Goal: Information Seeking & Learning: Learn about a topic

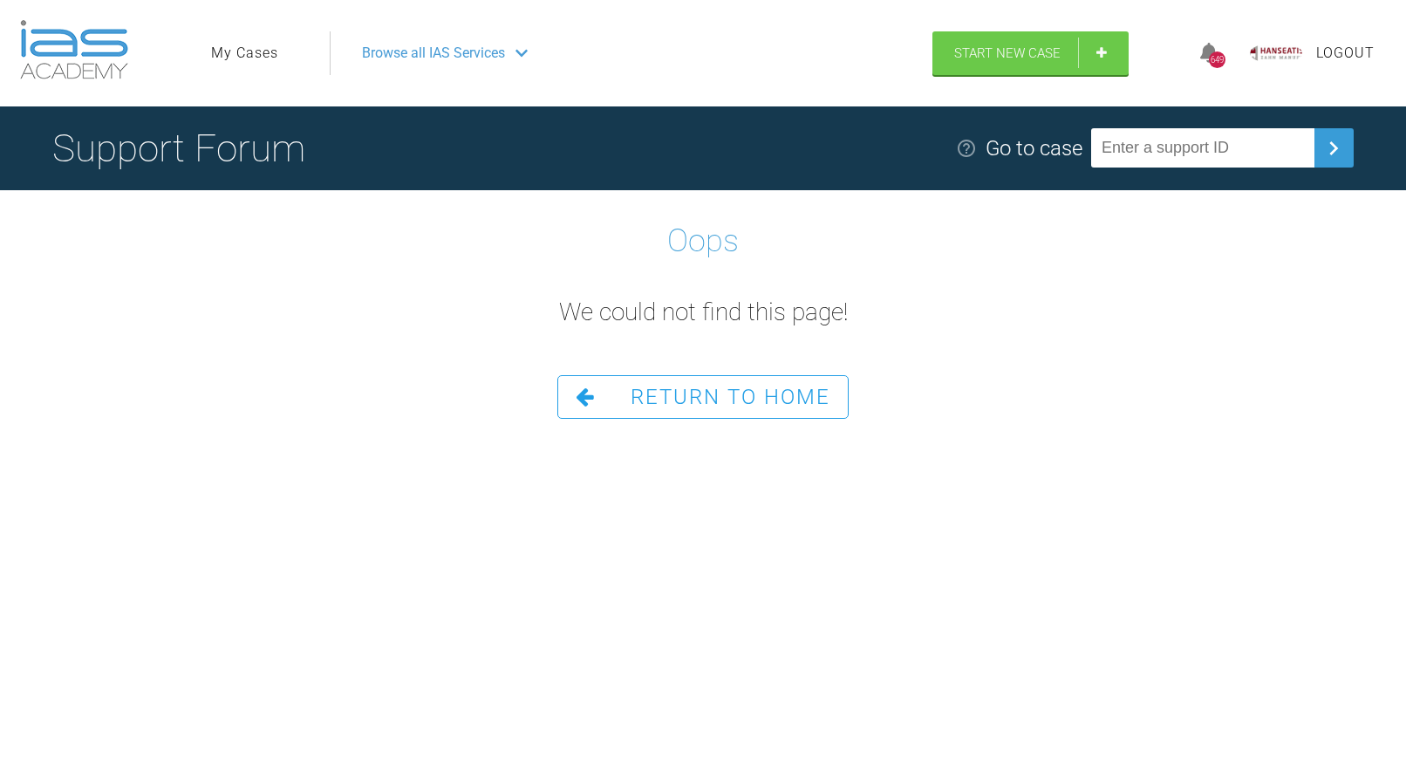
click at [668, 374] on div "Oops We could not find this page! Return To Home" at bounding box center [703, 304] width 1406 height 229
click at [667, 387] on span "Return To Home" at bounding box center [731, 397] width 200 height 24
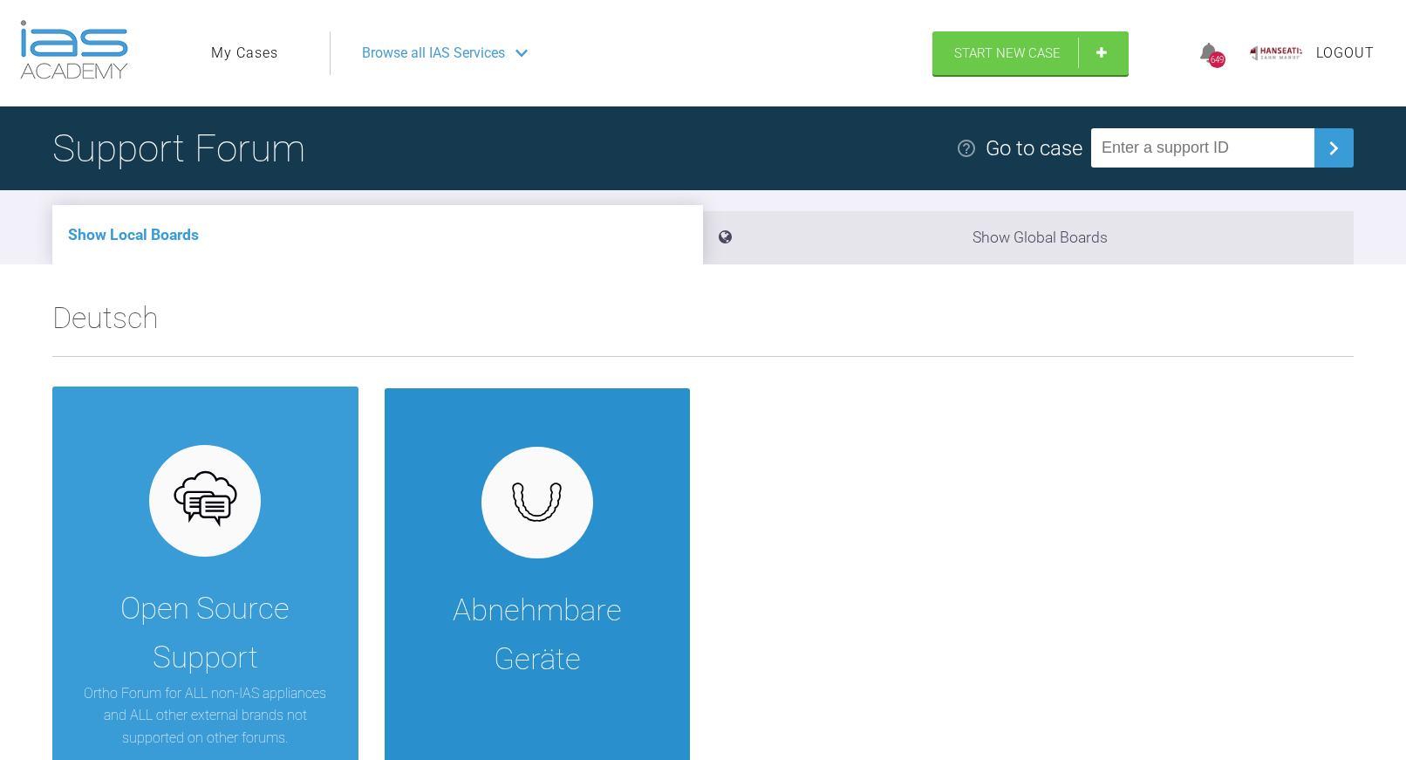
click at [451, 527] on div "Abnehmbare Geräte" at bounding box center [538, 582] width 306 height 388
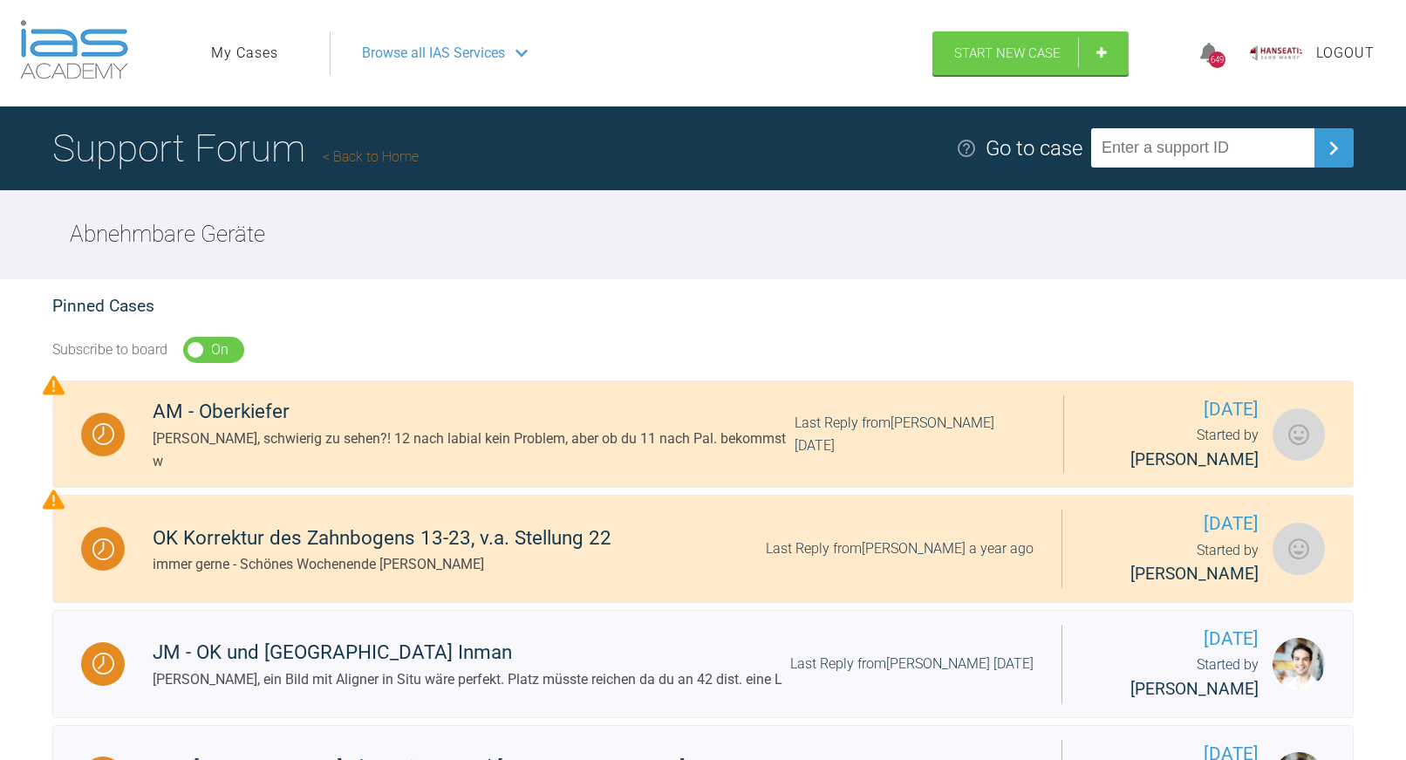
click at [1185, 149] on input "text" at bounding box center [1203, 147] width 223 height 39
type input "BZJTR4A7"
click at [1114, 147] on input "text" at bounding box center [1203, 147] width 223 height 39
click at [1338, 153] on img at bounding box center [1334, 148] width 28 height 28
drag, startPoint x: 1130, startPoint y: 149, endPoint x: 1112, endPoint y: 152, distance: 17.6
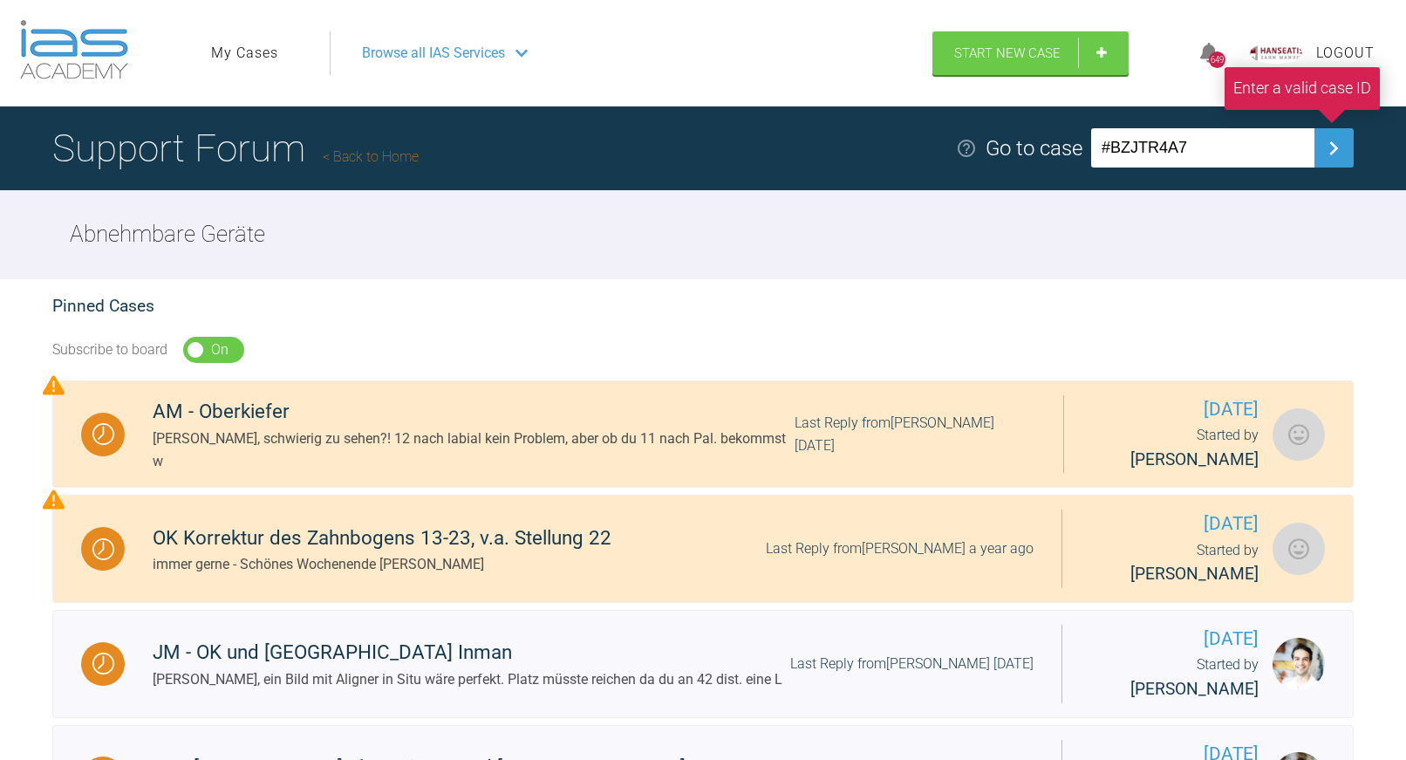
click at [1112, 152] on input "#BZJTR4A7" at bounding box center [1203, 147] width 223 height 39
type input "BZJTR4A7"
click at [1333, 154] on img at bounding box center [1334, 148] width 28 height 28
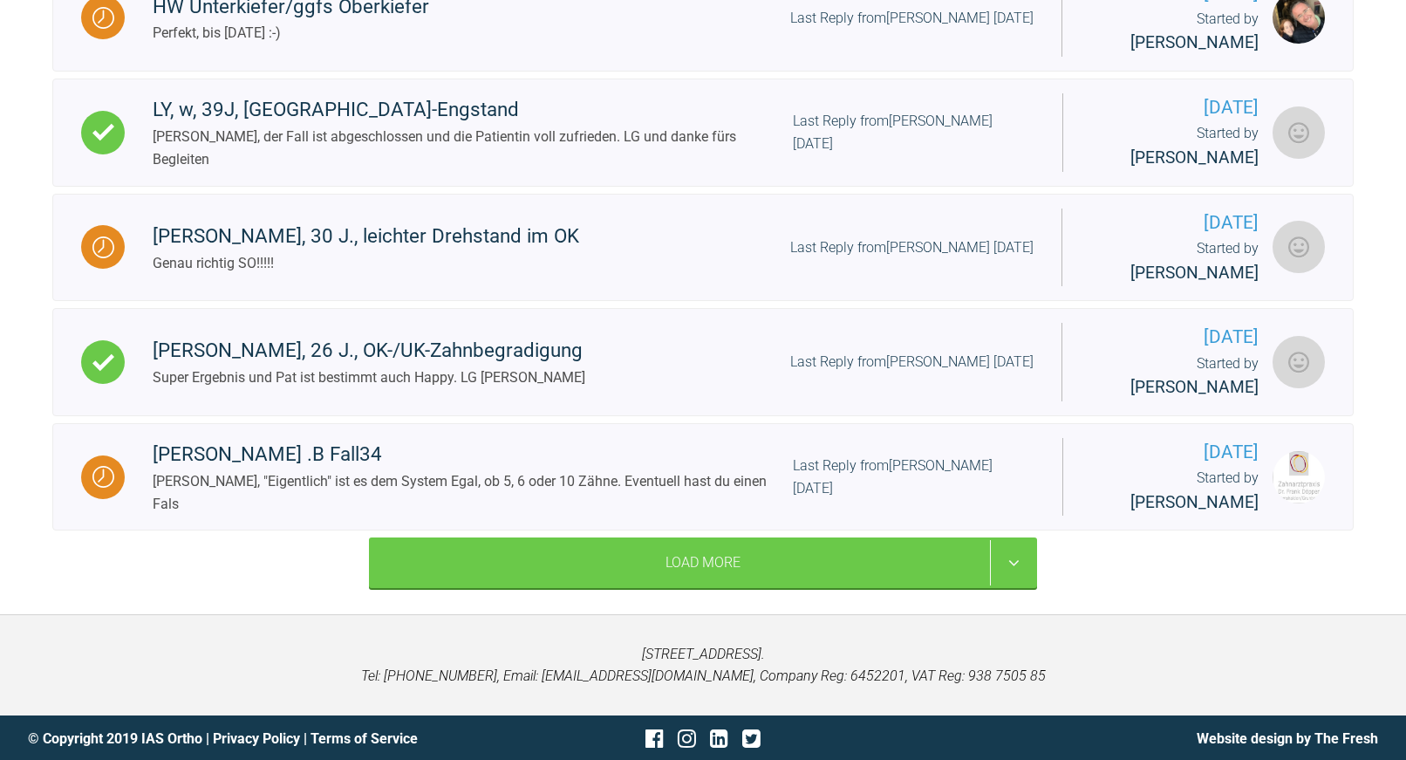
scroll to position [1390, 0]
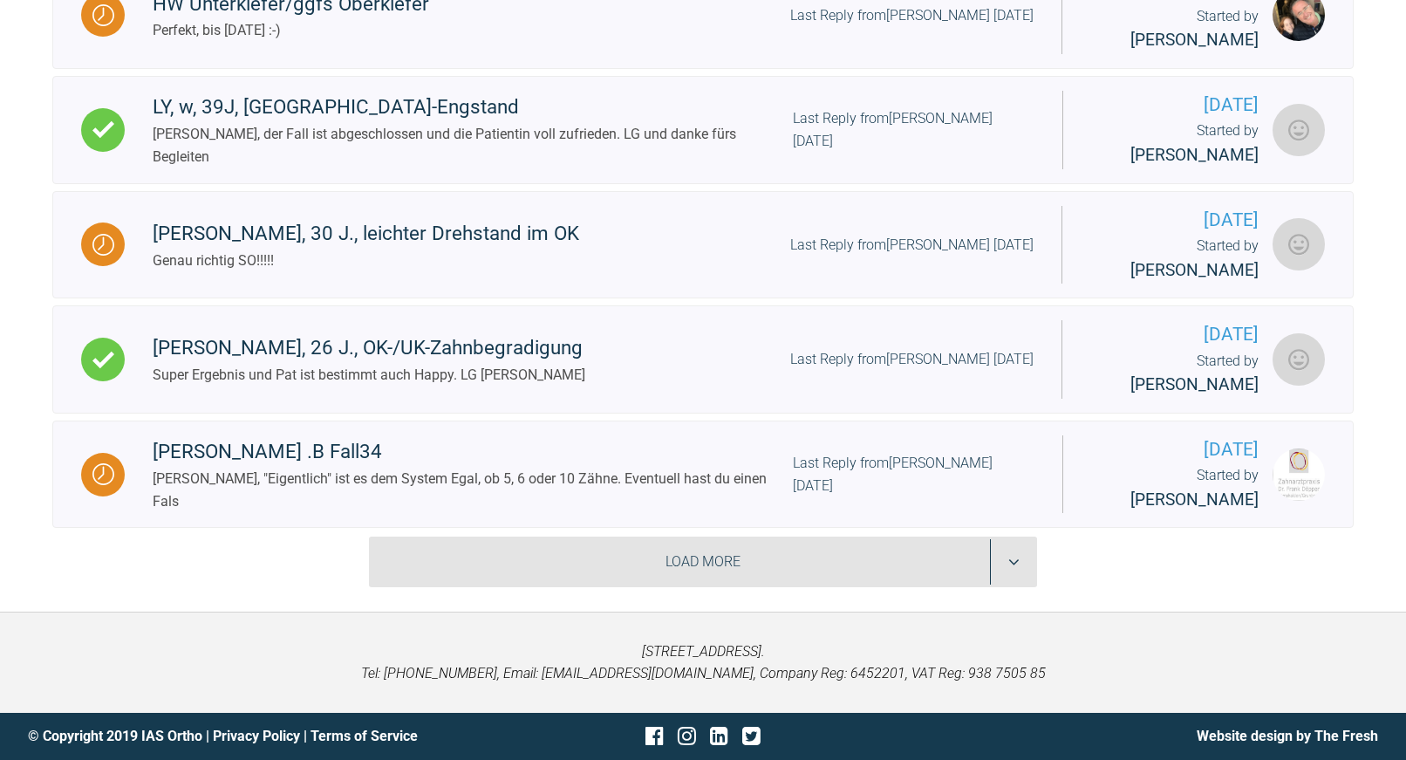
click at [707, 553] on div "Load More" at bounding box center [703, 562] width 668 height 51
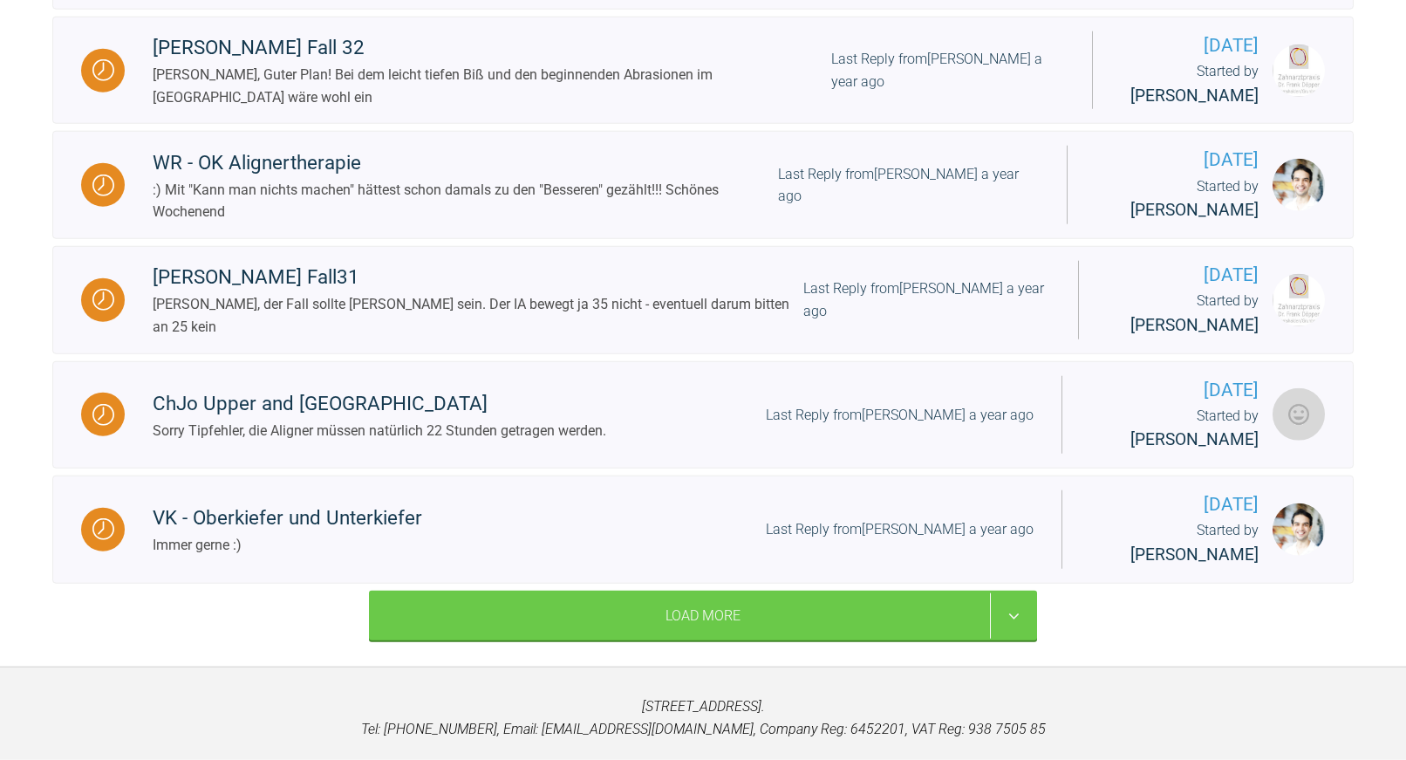
scroll to position [3081, 0]
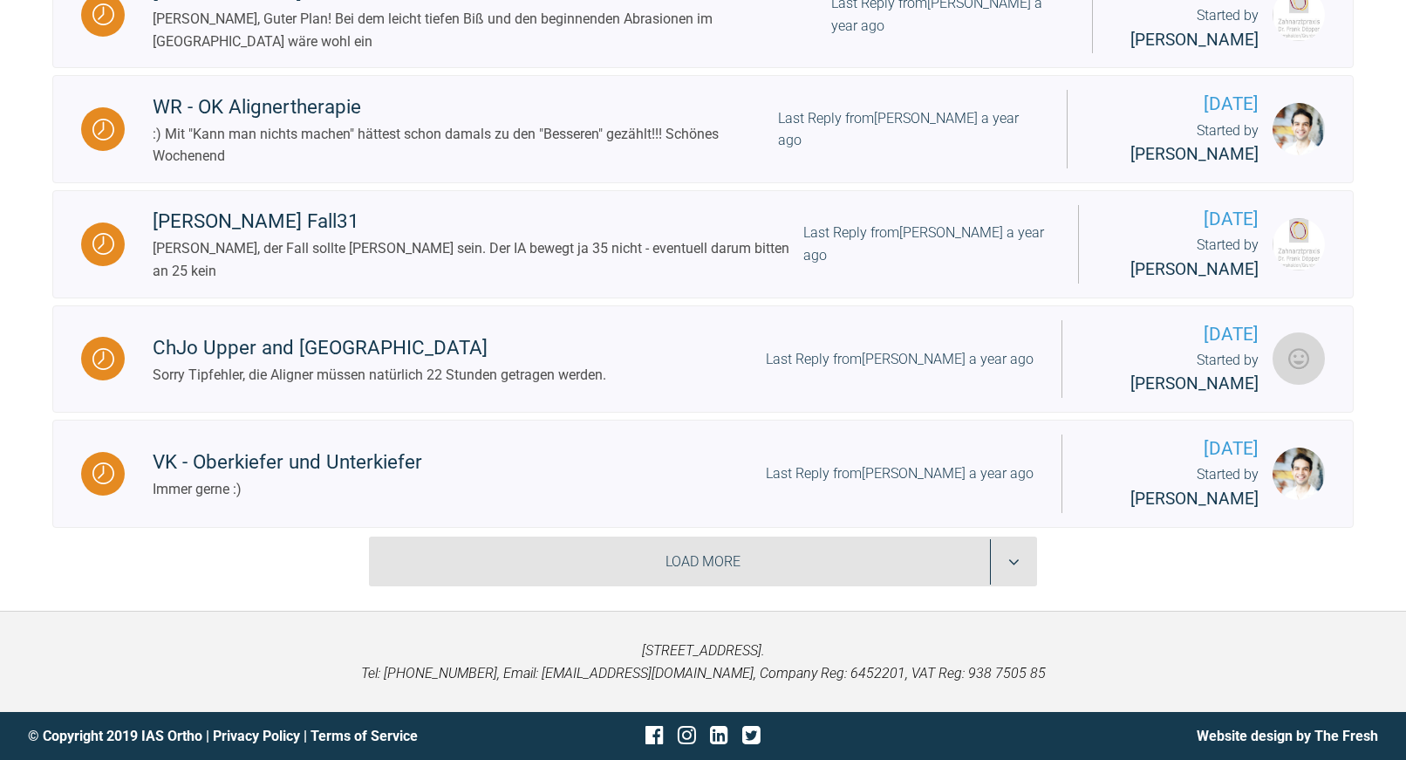
click at [716, 587] on div "Load More" at bounding box center [703, 562] width 668 height 51
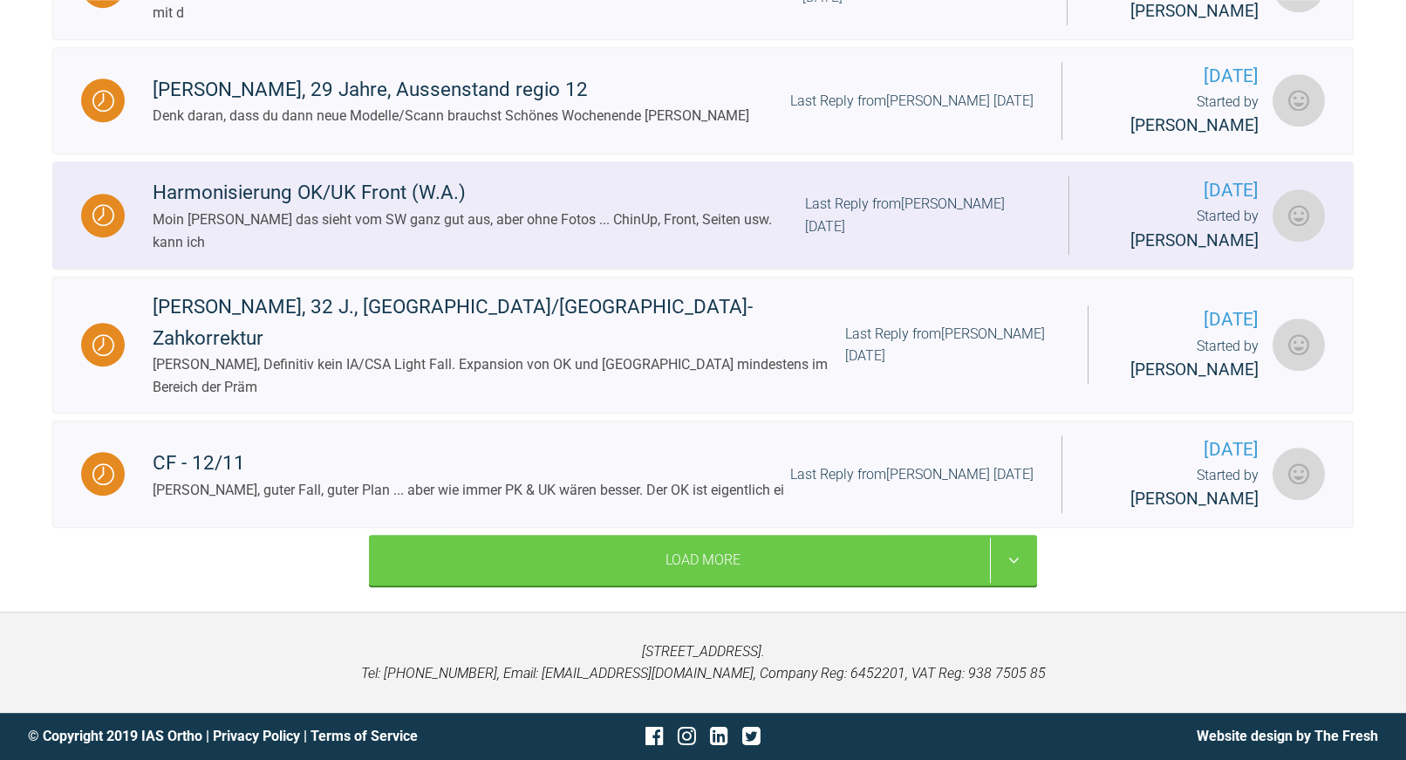
scroll to position [4772, 0]
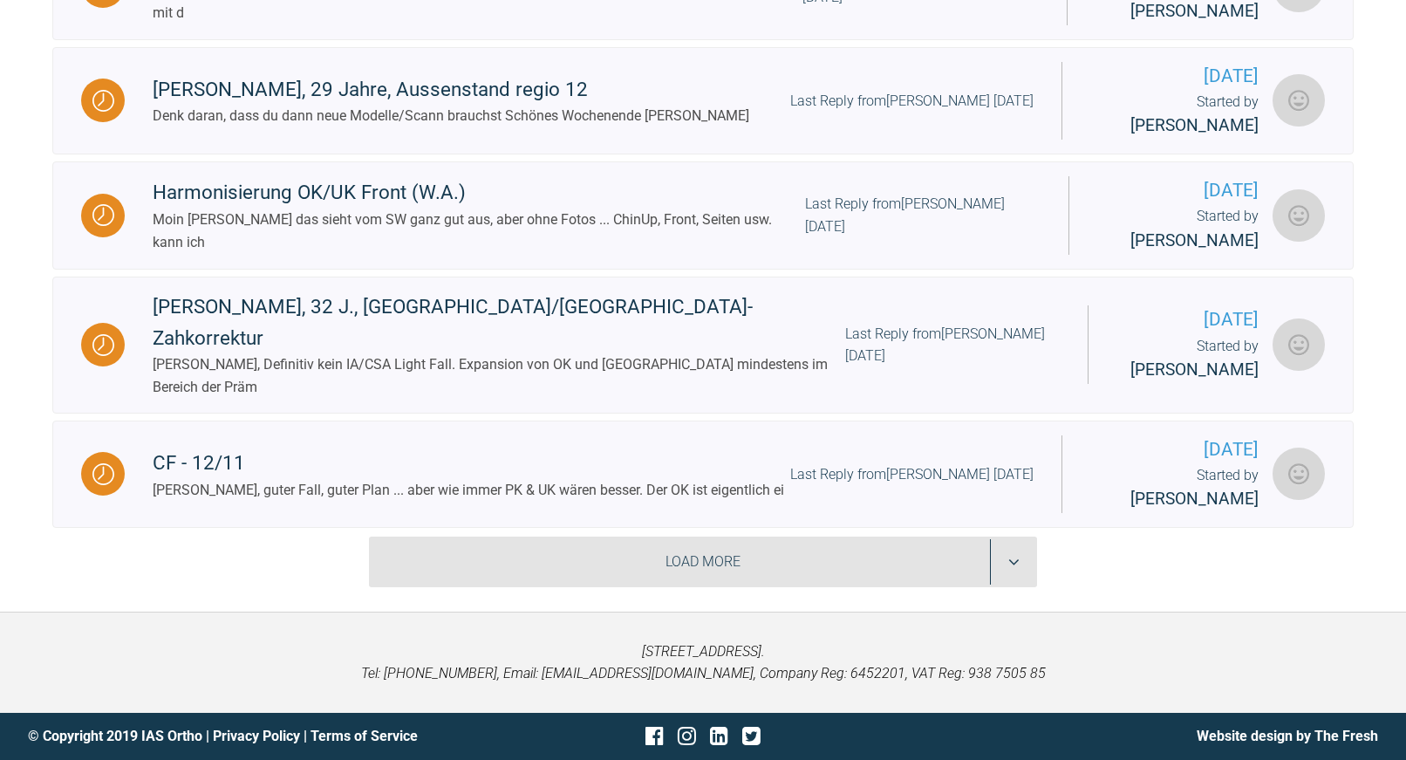
click at [722, 580] on div "Load More" at bounding box center [703, 562] width 668 height 51
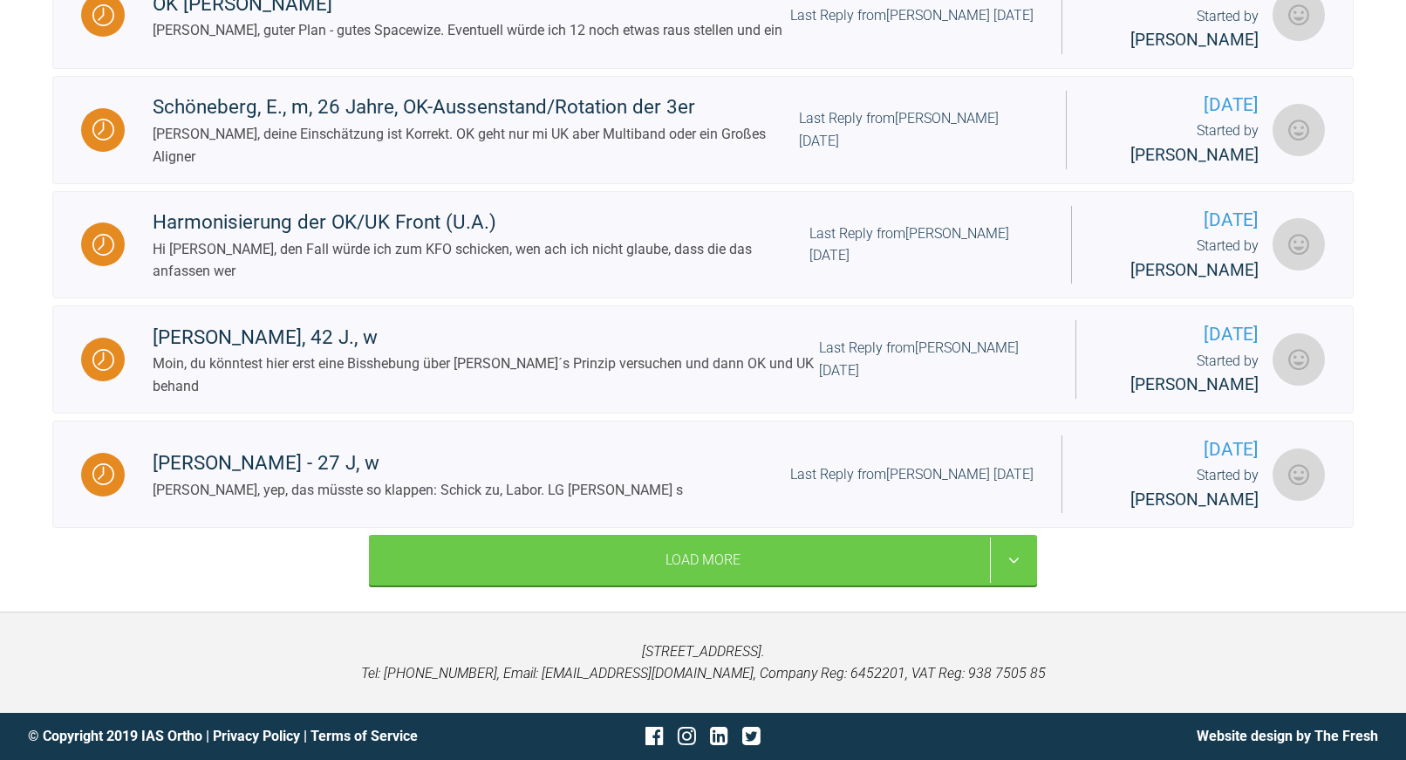
scroll to position [6908, 0]
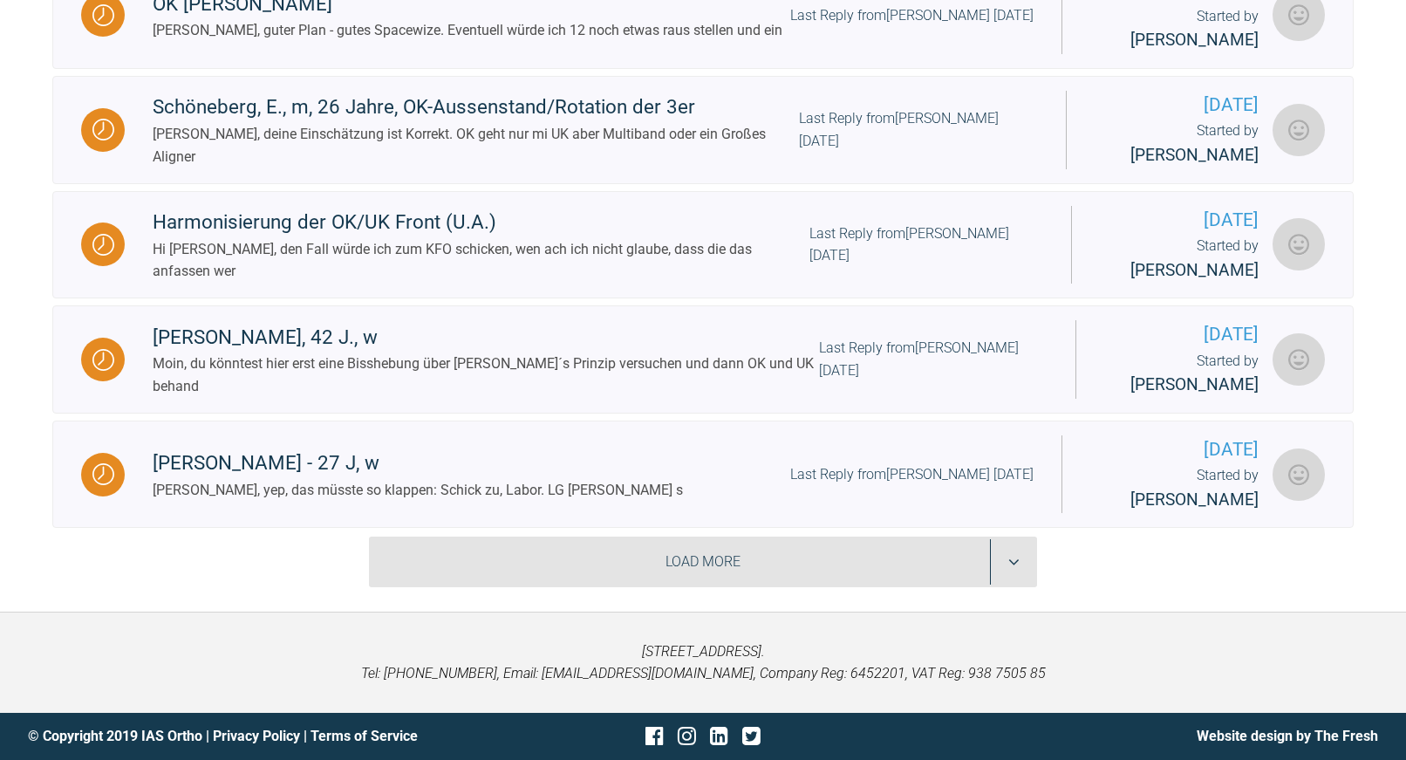
click at [725, 566] on div "Load More" at bounding box center [703, 562] width 668 height 51
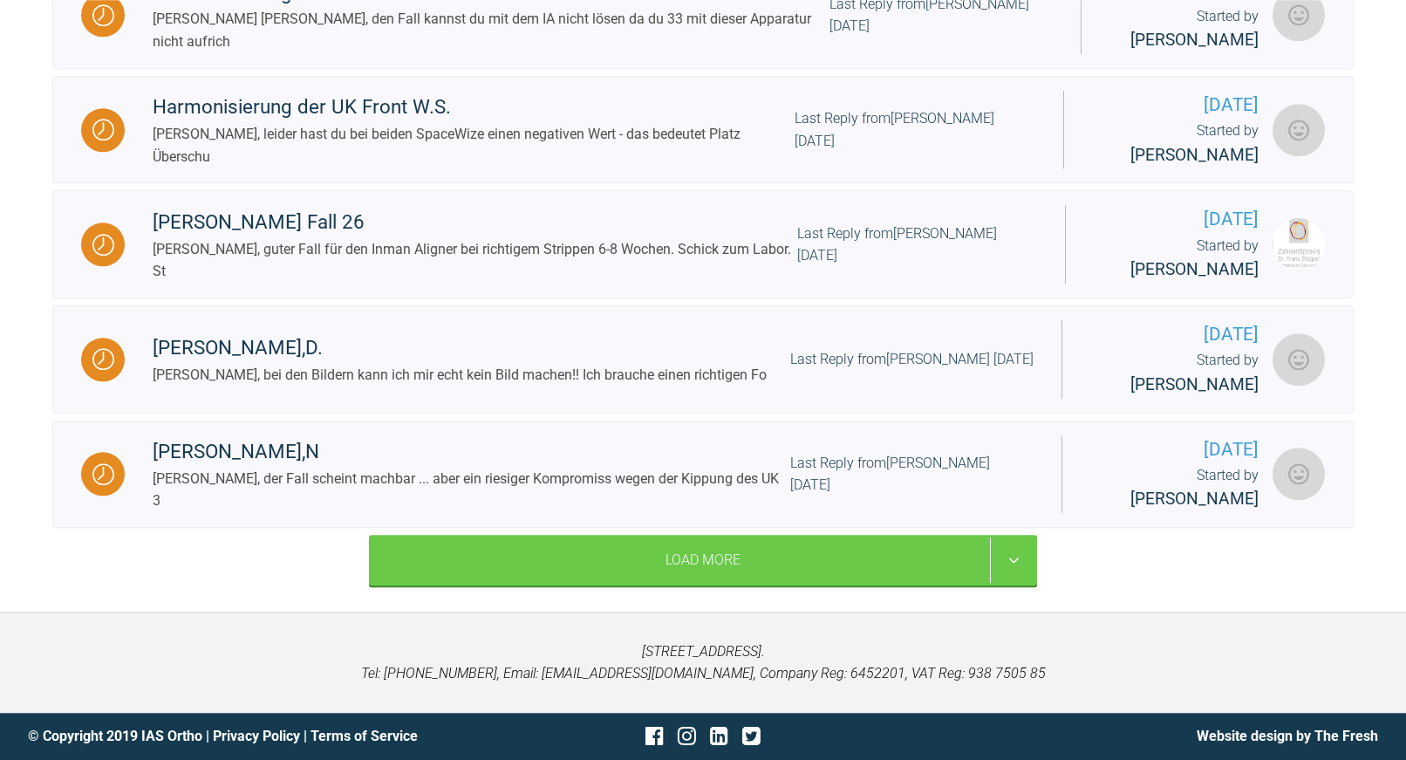
scroll to position [8667, 0]
click at [726, 561] on div "Load More" at bounding box center [703, 560] width 668 height 51
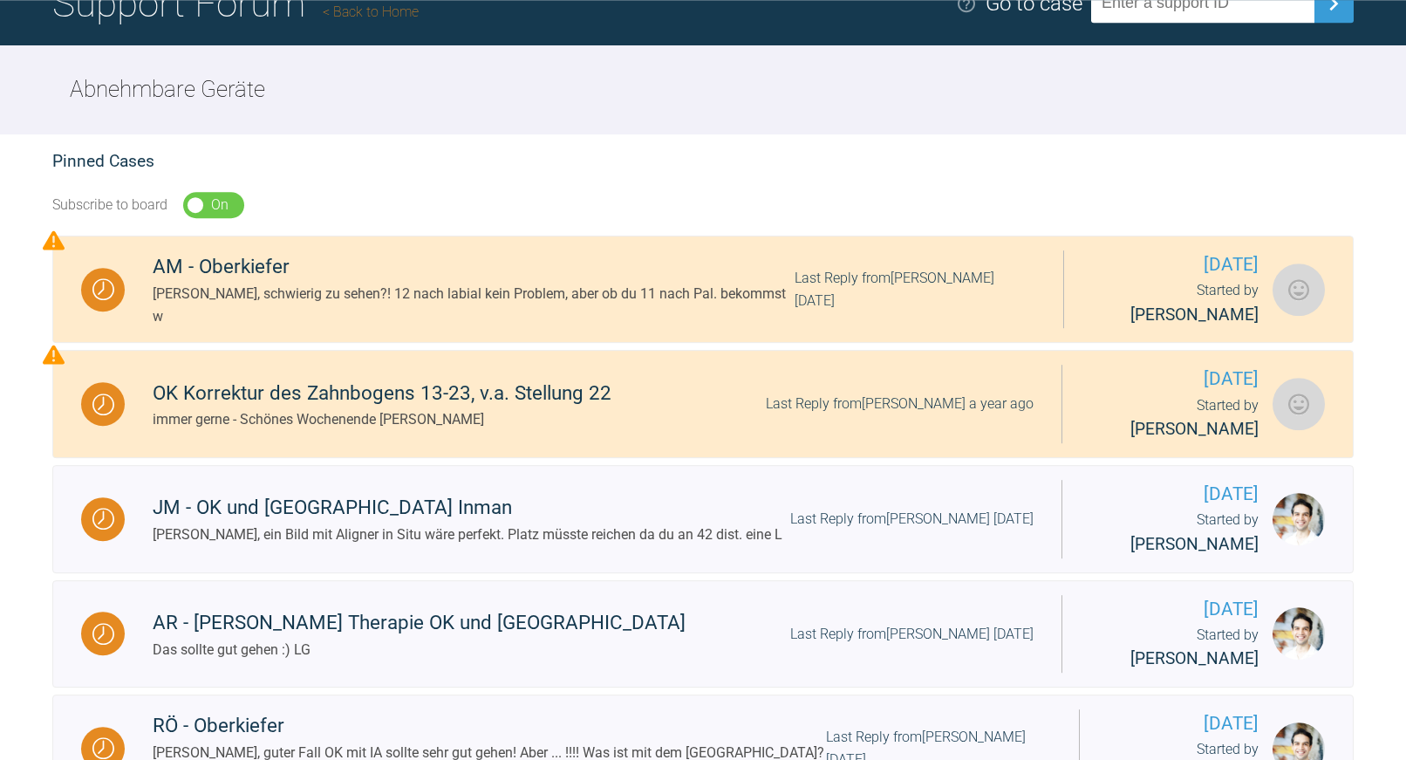
scroll to position [34, 0]
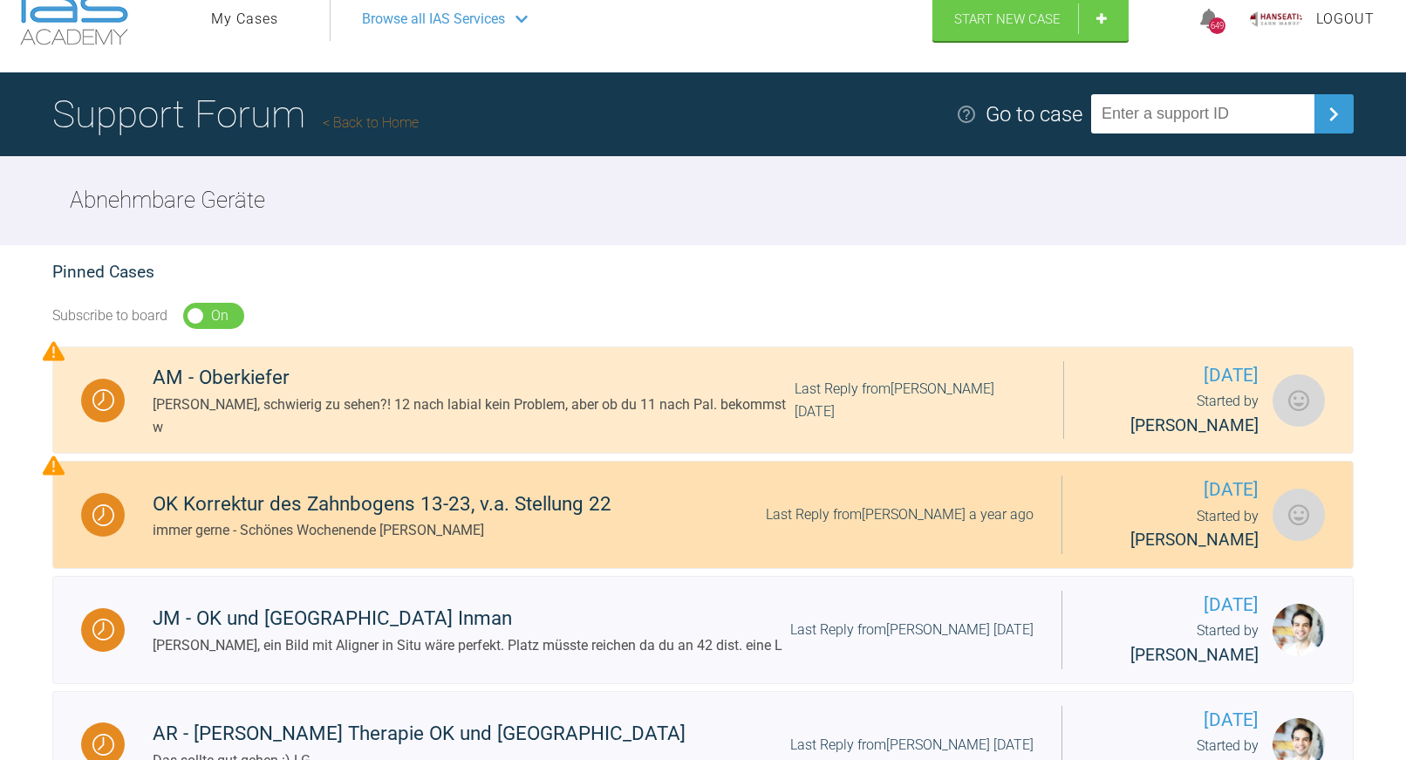
click at [713, 537] on div "OK Korrektur des Zahnbogens 13-23, v.a. Stellung 22 immer gerne - Schönes Woche…" at bounding box center [593, 515] width 937 height 53
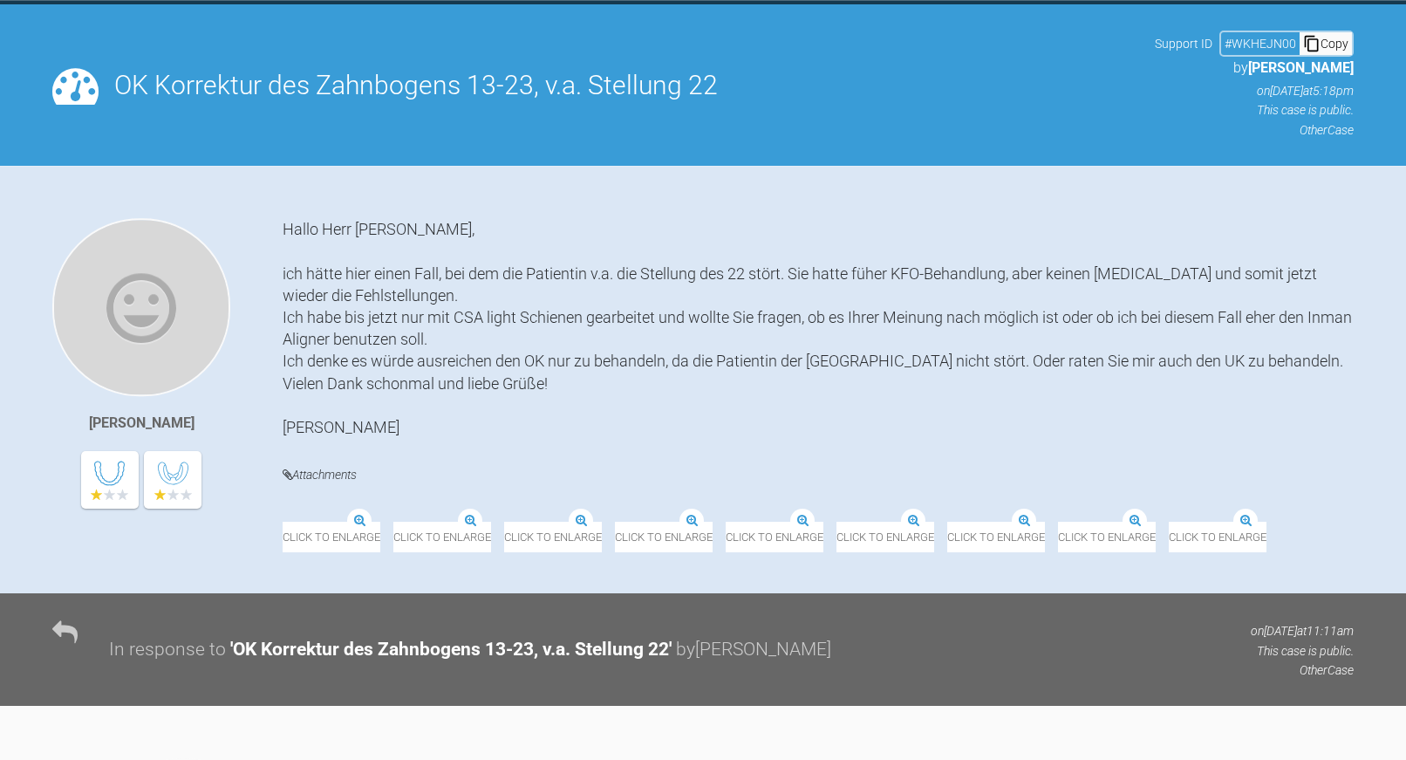
scroll to position [34, 0]
